Goal: Task Accomplishment & Management: Manage account settings

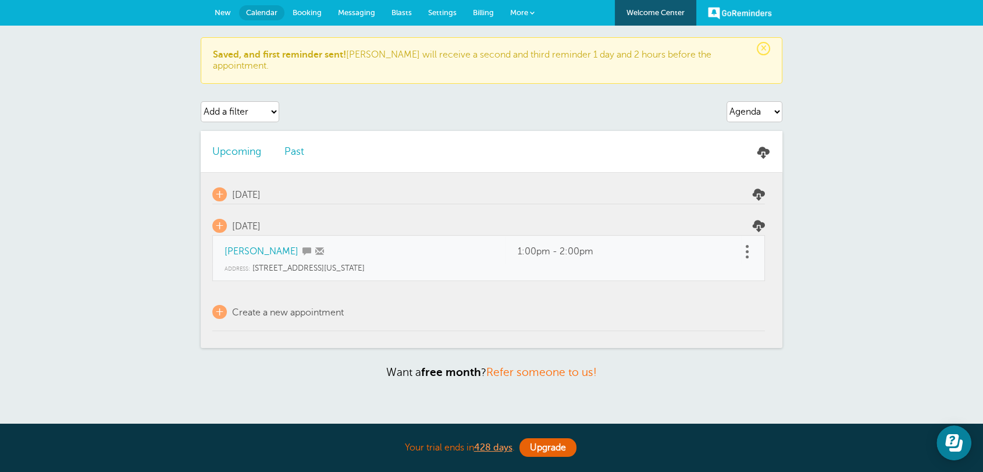
click at [747, 243] on link at bounding box center [747, 252] width 12 height 18
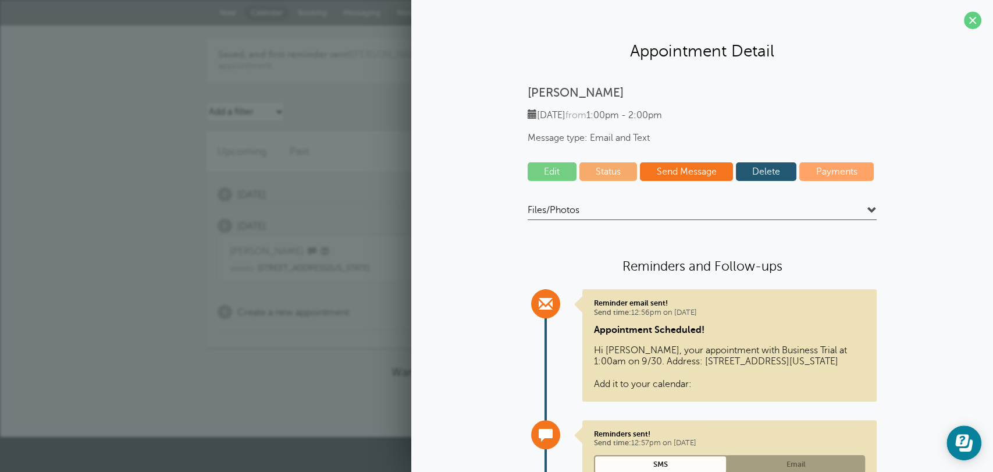
click at [770, 175] on link "Delete" at bounding box center [766, 171] width 61 height 19
drag, startPoint x: 141, startPoint y: 91, endPoint x: 154, endPoint y: 91, distance: 12.2
click at [140, 91] on div "× Saved, and first reminder sent! Joseph will receive a second and third remind…" at bounding box center [496, 231] width 993 height 411
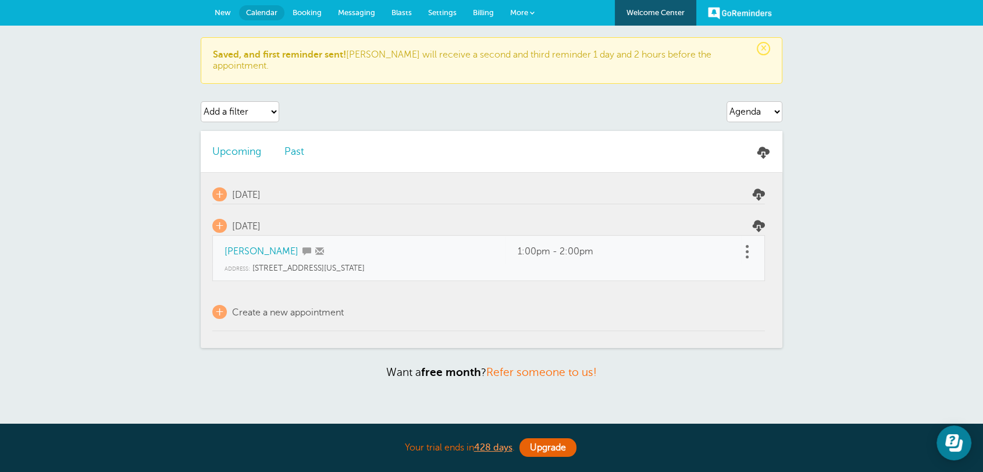
click at [446, 15] on span "Settings" at bounding box center [442, 12] width 29 height 9
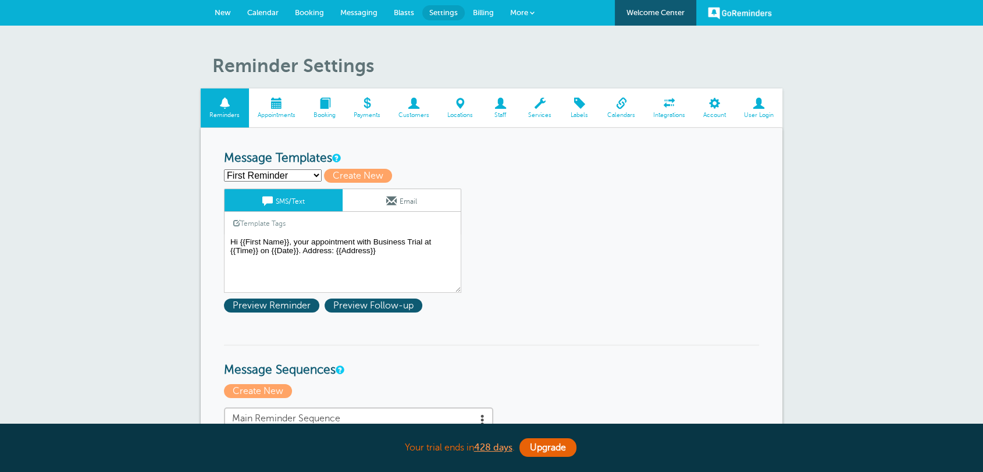
click at [410, 123] on link "Customers" at bounding box center [413, 107] width 49 height 39
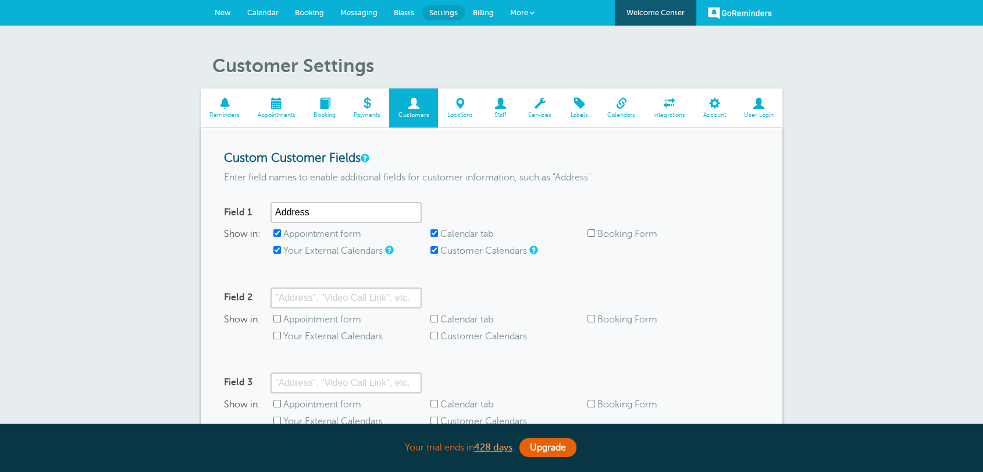
click at [299, 239] on label "Appointment form" at bounding box center [322, 234] width 78 height 10
click at [281, 237] on input "Appointment form" at bounding box center [278, 233] width 8 height 8
checkbox input "false"
click at [301, 252] on label "Your External Calendars" at bounding box center [333, 251] width 100 height 10
click at [281, 252] on input "Your External Calendars" at bounding box center [278, 250] width 8 height 8
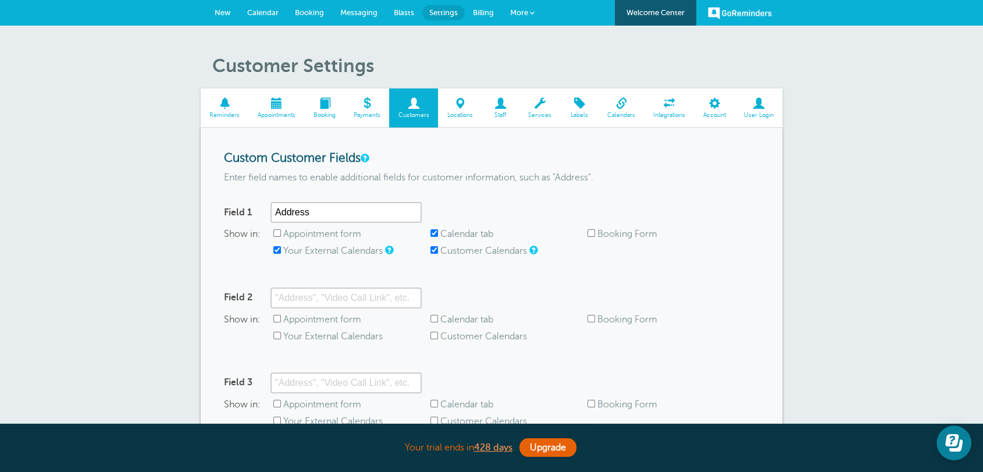
checkbox input "false"
click at [476, 236] on label "Calendar tab" at bounding box center [467, 234] width 53 height 10
click at [438, 236] on input "Calendar tab" at bounding box center [435, 233] width 8 height 8
checkbox input "false"
click at [471, 253] on label "Customer Calendars" at bounding box center [484, 251] width 87 height 10
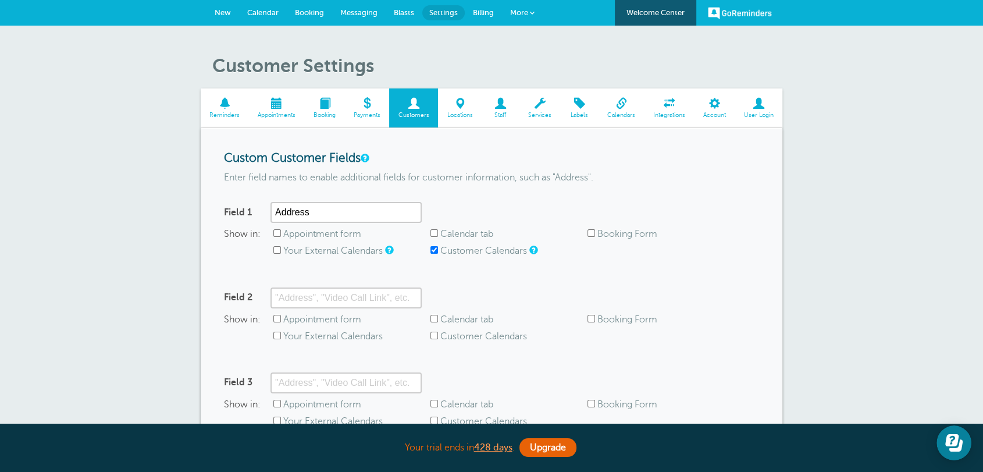
click at [438, 253] on input "Customer Calendars" at bounding box center [435, 250] width 8 height 8
checkbox input "false"
drag, startPoint x: 335, startPoint y: 216, endPoint x: 234, endPoint y: 209, distance: 101.5
click at [236, 210] on div "Field 1 Address" at bounding box center [323, 212] width 198 height 21
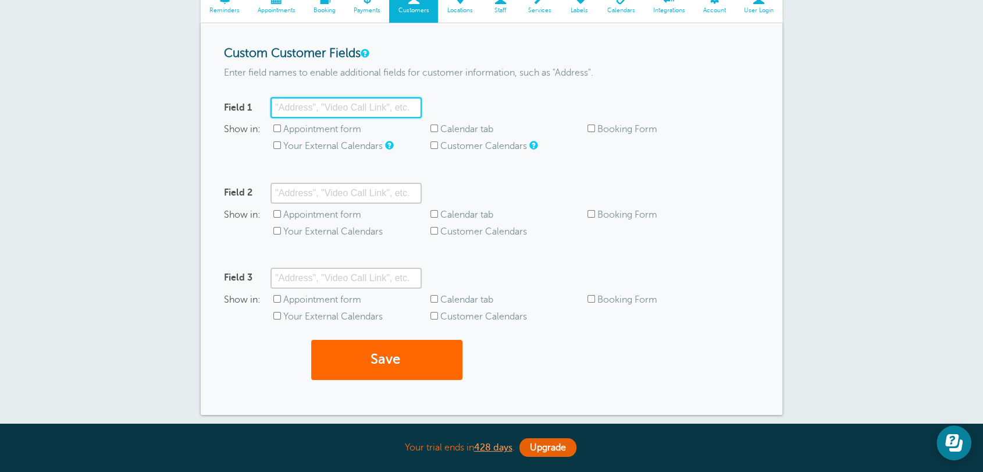
scroll to position [267, 0]
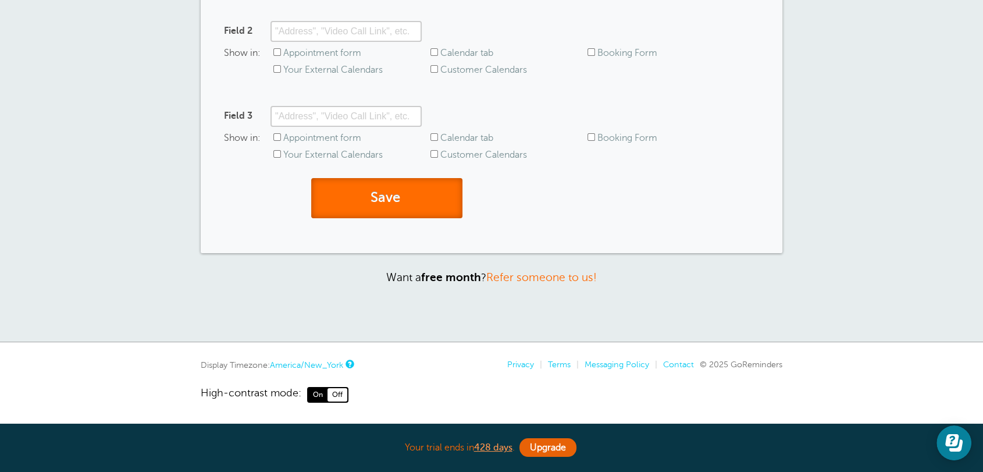
click at [403, 183] on button "Save" at bounding box center [386, 198] width 151 height 40
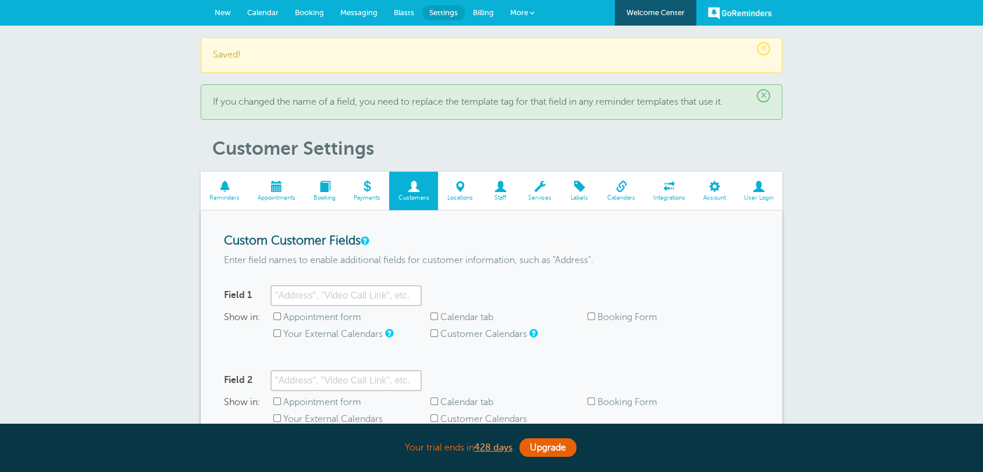
click at [221, 20] on link "New" at bounding box center [223, 13] width 33 height 26
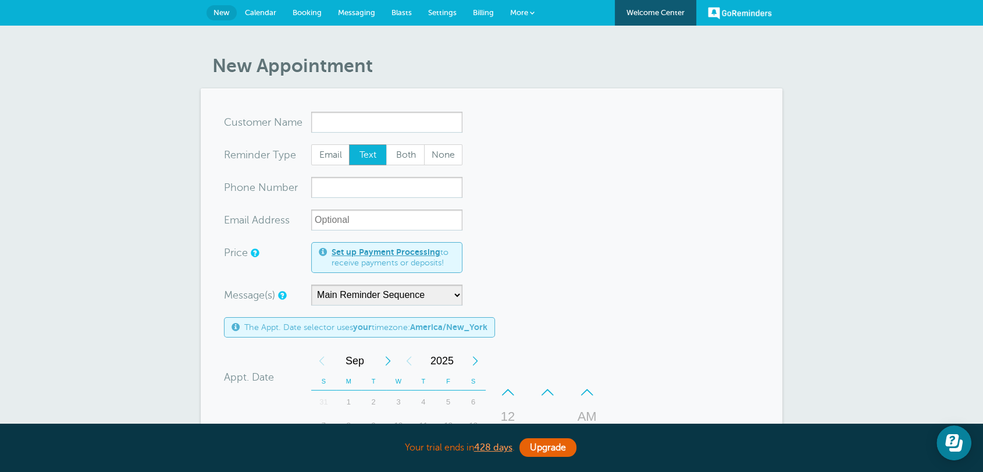
click at [251, 20] on link "Calendar" at bounding box center [261, 13] width 48 height 26
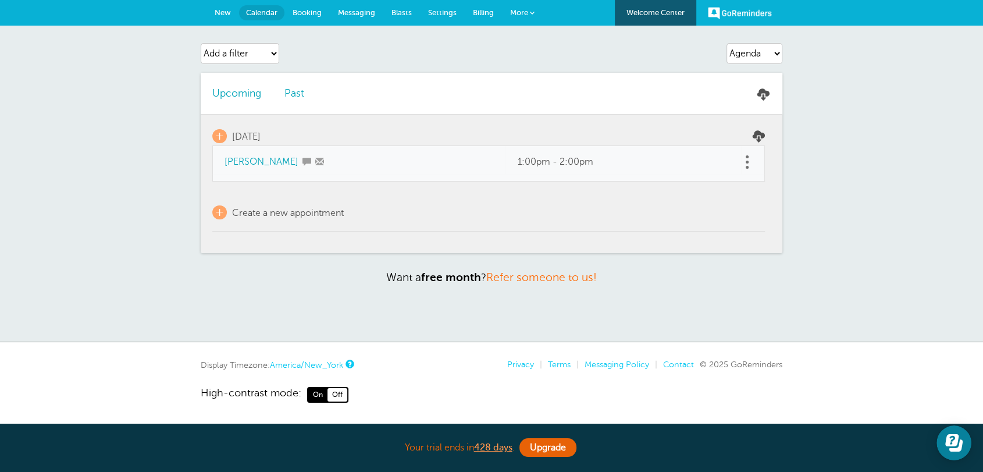
click at [748, 165] on link at bounding box center [747, 162] width 12 height 18
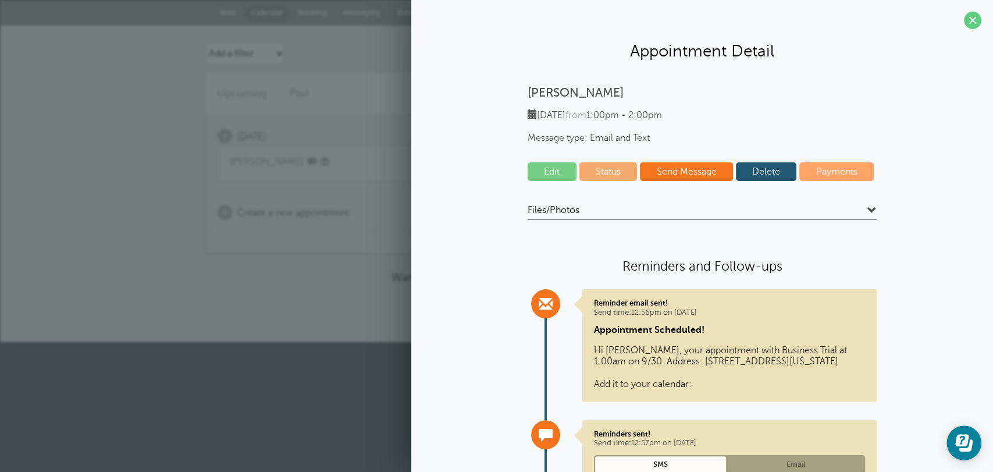
drag, startPoint x: 754, startPoint y: 171, endPoint x: 549, endPoint y: 70, distance: 228.5
click at [755, 172] on link "Delete" at bounding box center [766, 171] width 61 height 19
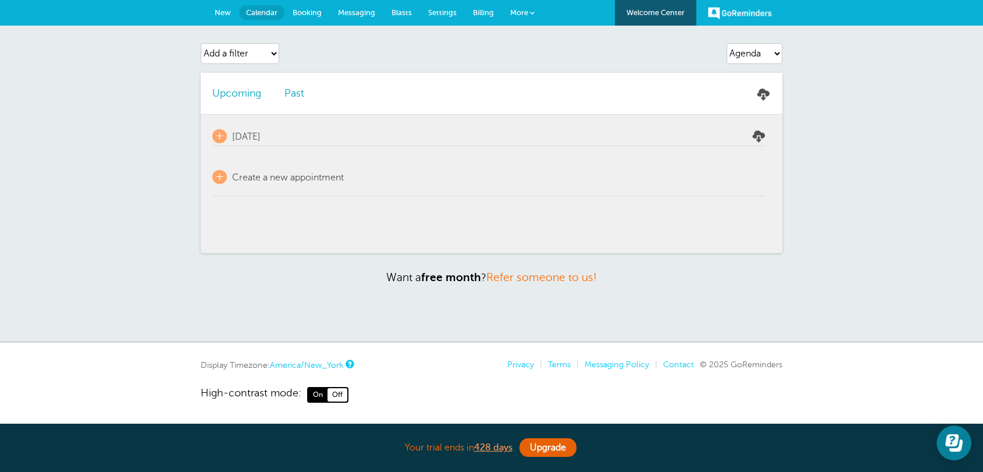
click at [225, 16] on span "New" at bounding box center [223, 12] width 16 height 9
